Goal: Transaction & Acquisition: Purchase product/service

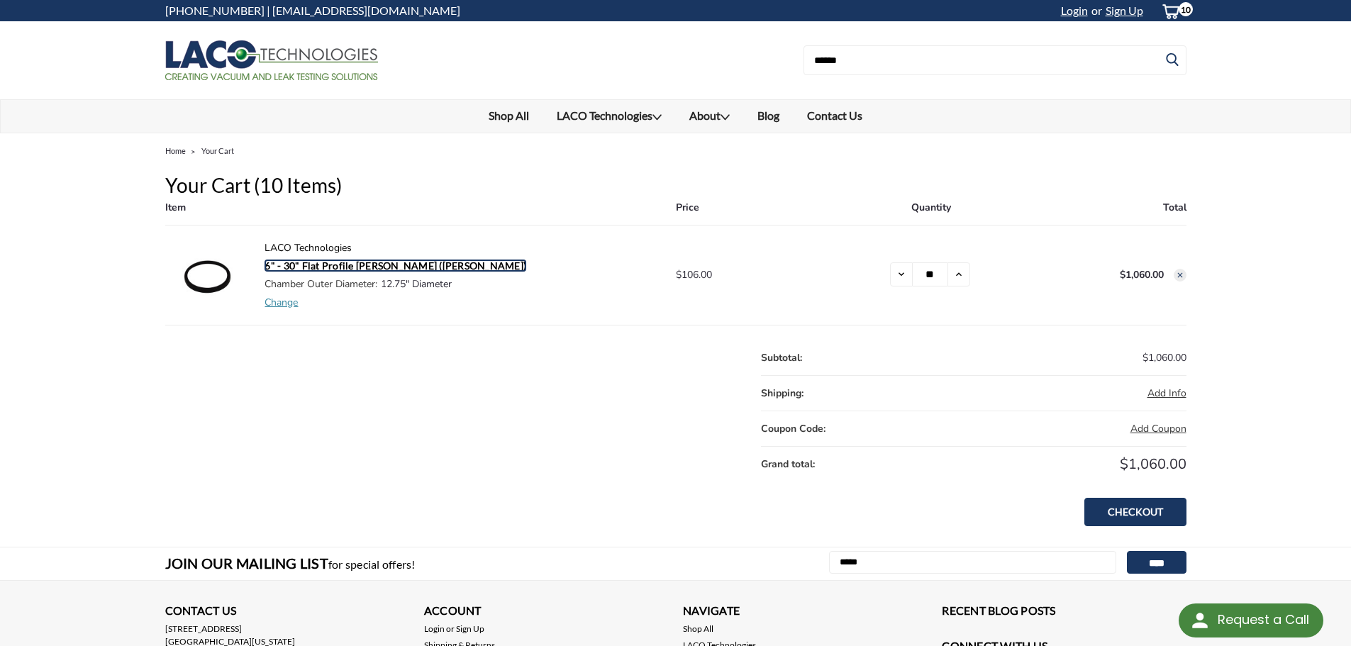
drag, startPoint x: 389, startPoint y: 270, endPoint x: 650, endPoint y: 281, distance: 261.3
click at [389, 270] on link "6" - 30" Flat Profile [PERSON_NAME] ([PERSON_NAME])" at bounding box center [396, 266] width 262 height 12
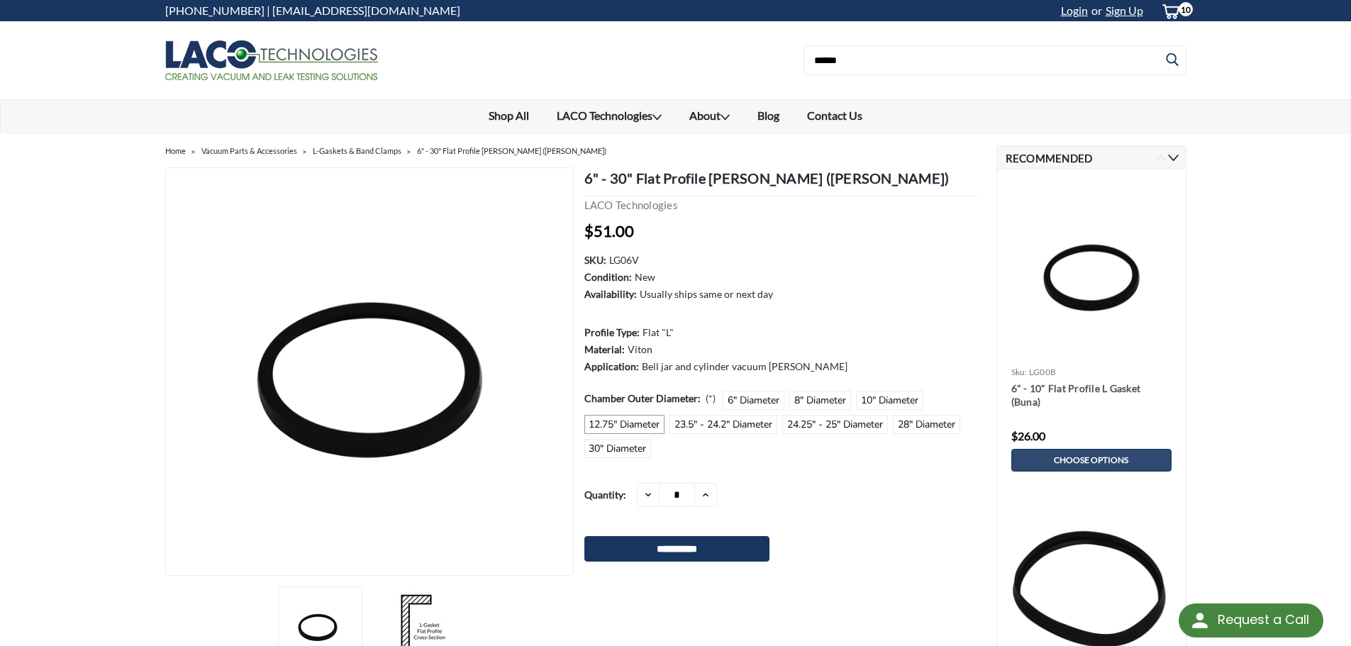
click at [627, 423] on label "12.75" Diameter" at bounding box center [624, 424] width 81 height 19
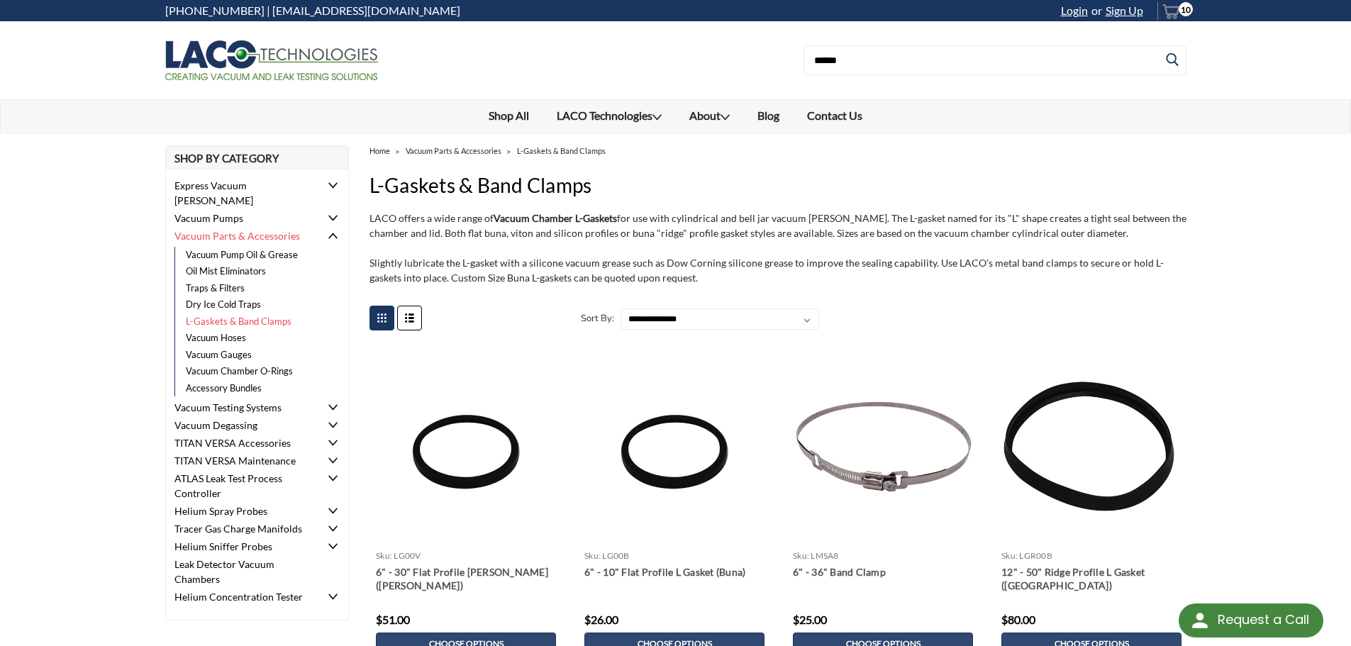
click at [1165, 12] on icon "cart-preview-dropdown" at bounding box center [1171, 12] width 18 height 18
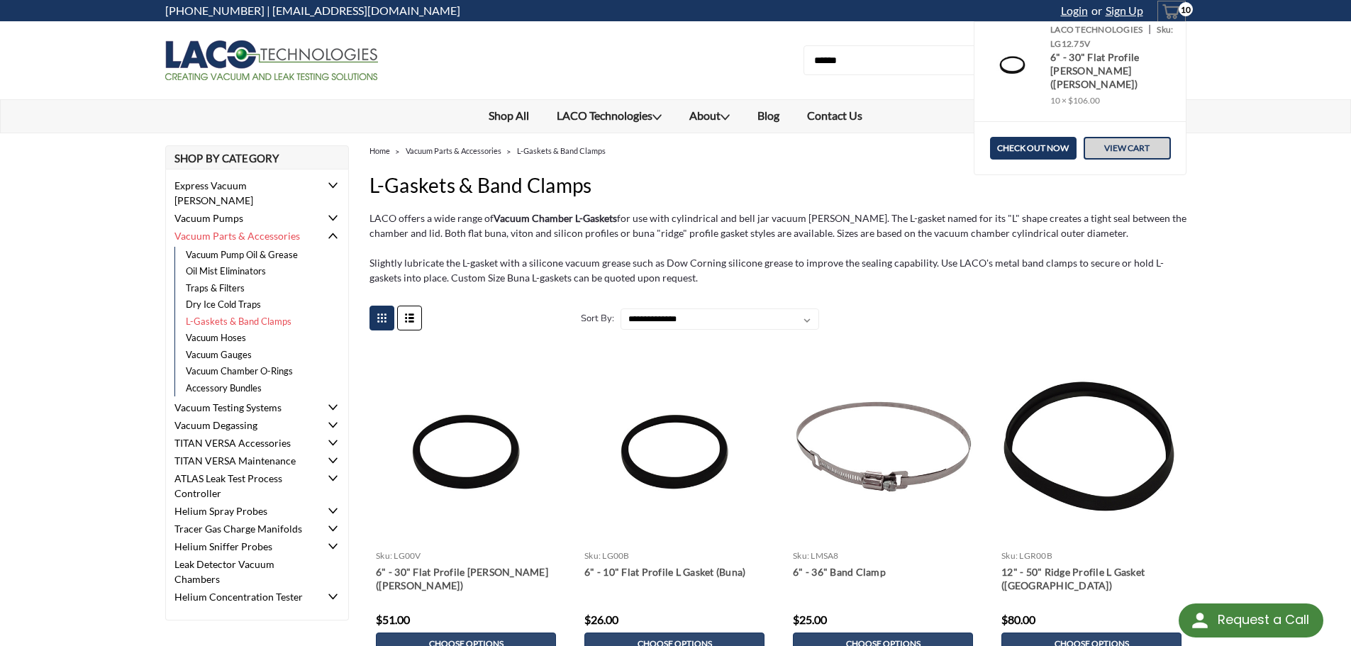
click at [1110, 138] on link "View Cart" at bounding box center [1127, 148] width 87 height 23
